Goal: Task Accomplishment & Management: Complete application form

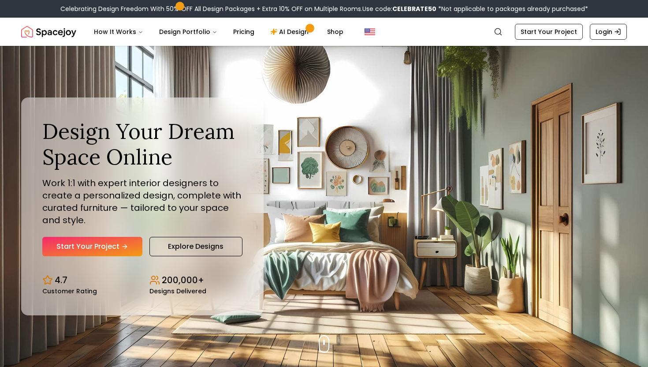
click at [117, 246] on link "Start Your Project" at bounding box center [92, 246] width 100 height 19
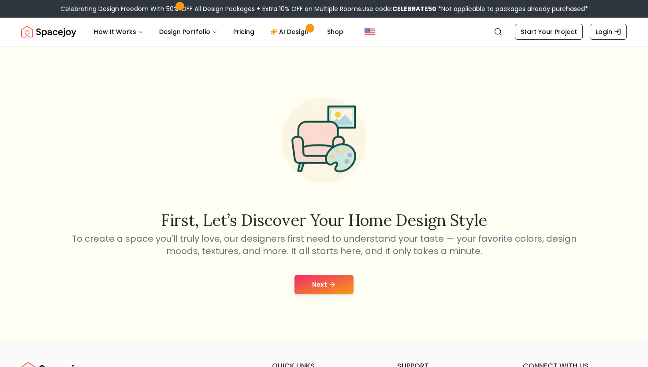
click at [309, 276] on button "Next" at bounding box center [324, 284] width 59 height 19
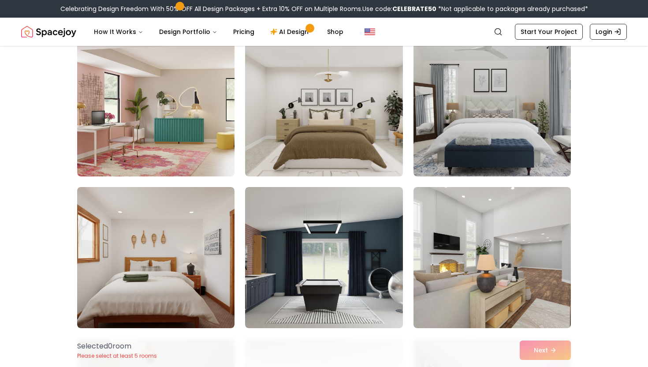
scroll to position [1906, 0]
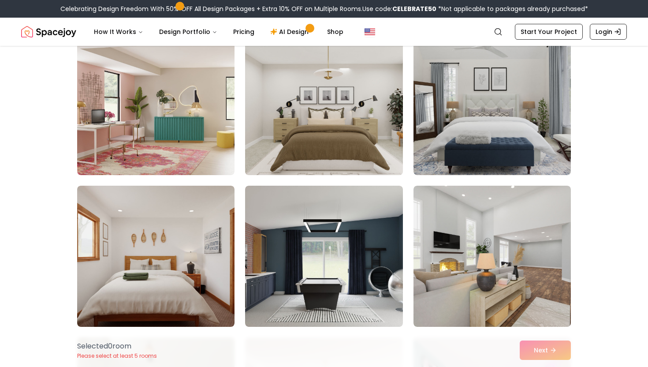
click at [327, 125] on img at bounding box center [323, 104] width 165 height 148
